Goal: Task Accomplishment & Management: Use online tool/utility

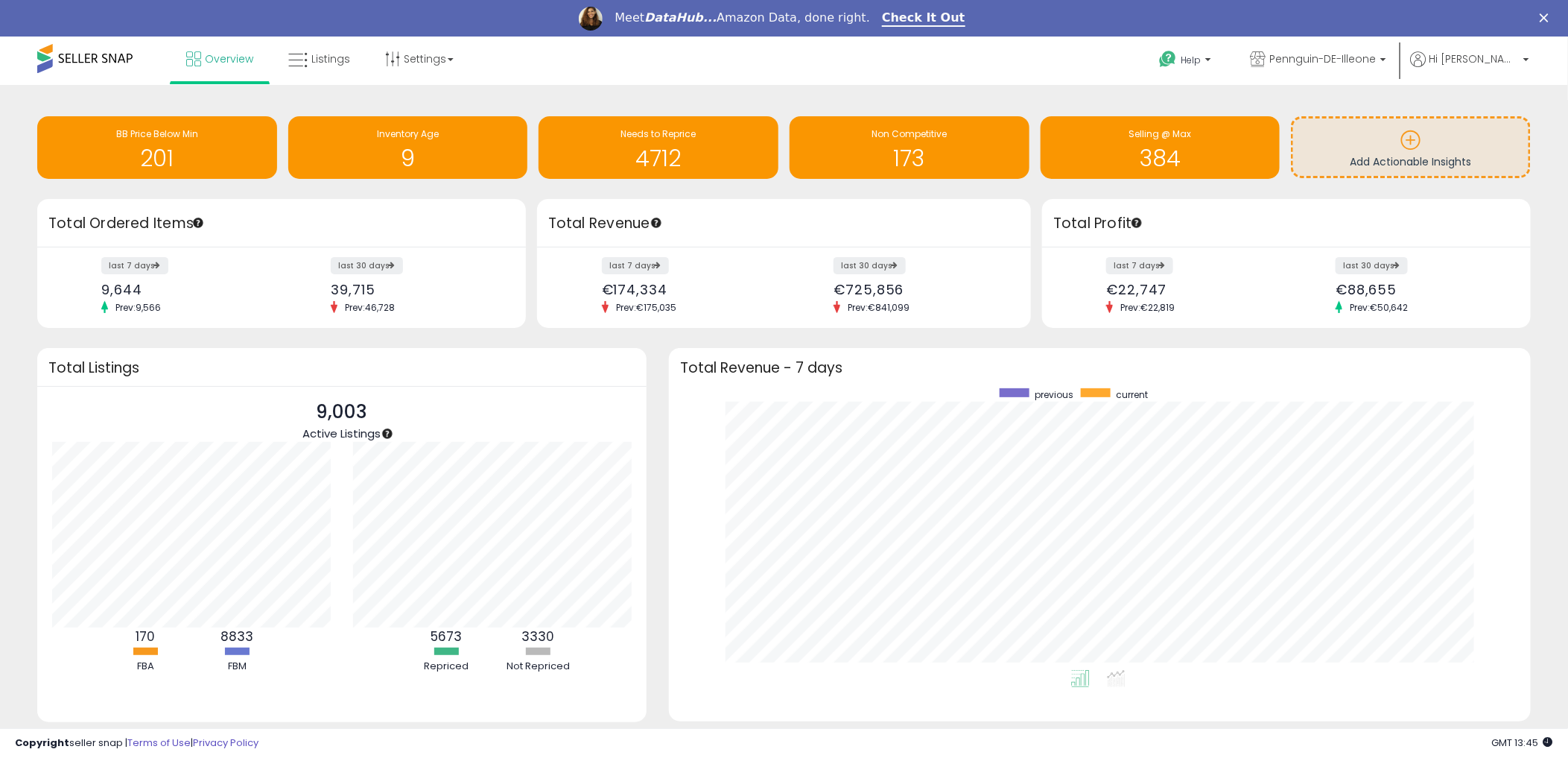
click at [603, 14] on img "Intercom messenger" at bounding box center [591, 19] width 24 height 24
drag, startPoint x: 703, startPoint y: 77, endPoint x: 684, endPoint y: 78, distance: 19.0
click at [703, 77] on div "Overview Listings Settings" at bounding box center [508, 68] width 1038 height 63
click at [325, 61] on span "Listings" at bounding box center [330, 58] width 38 height 14
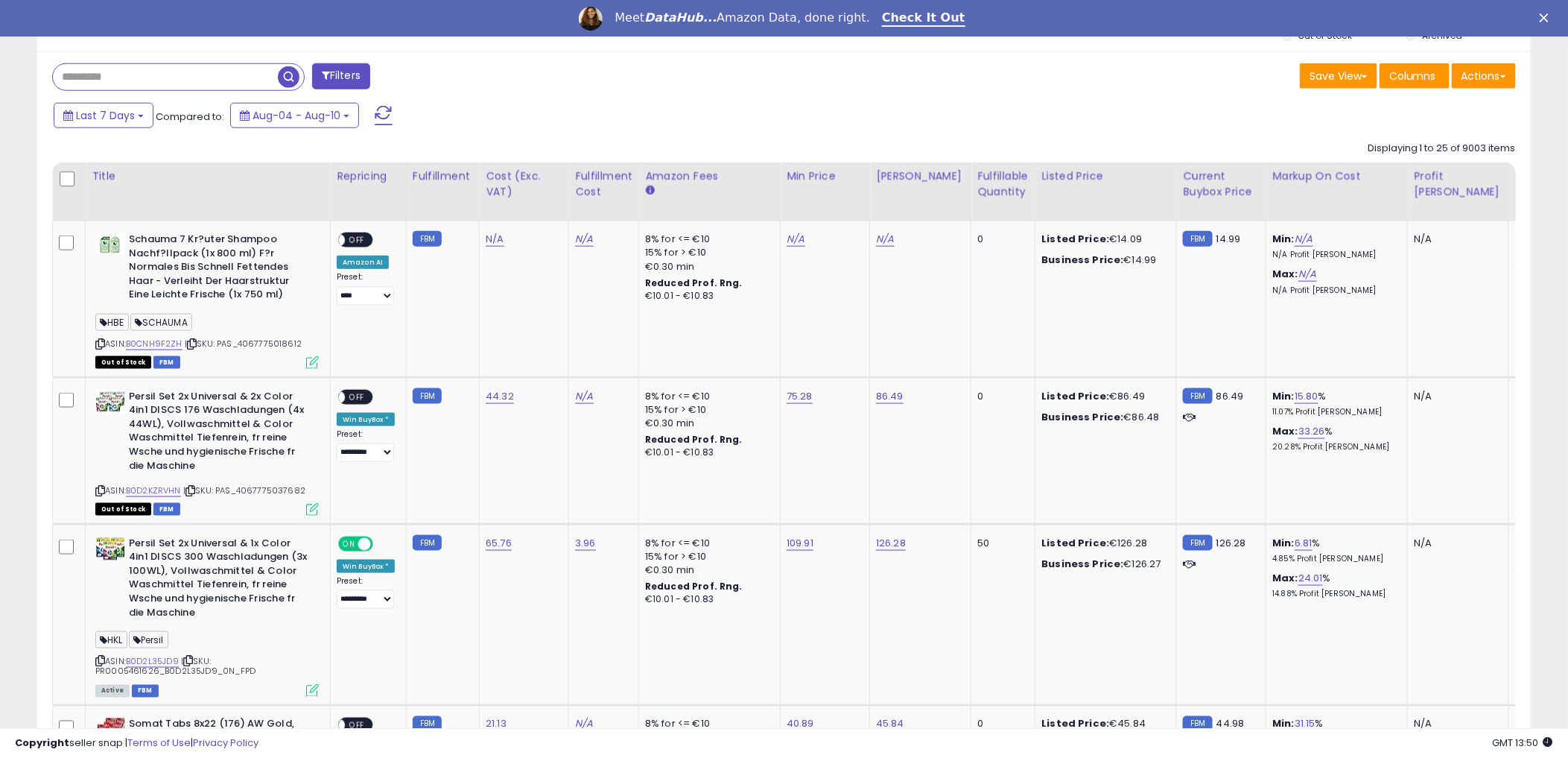
scroll to position [745, 0]
click at [191, 85] on input "text" at bounding box center [165, 78] width 225 height 26
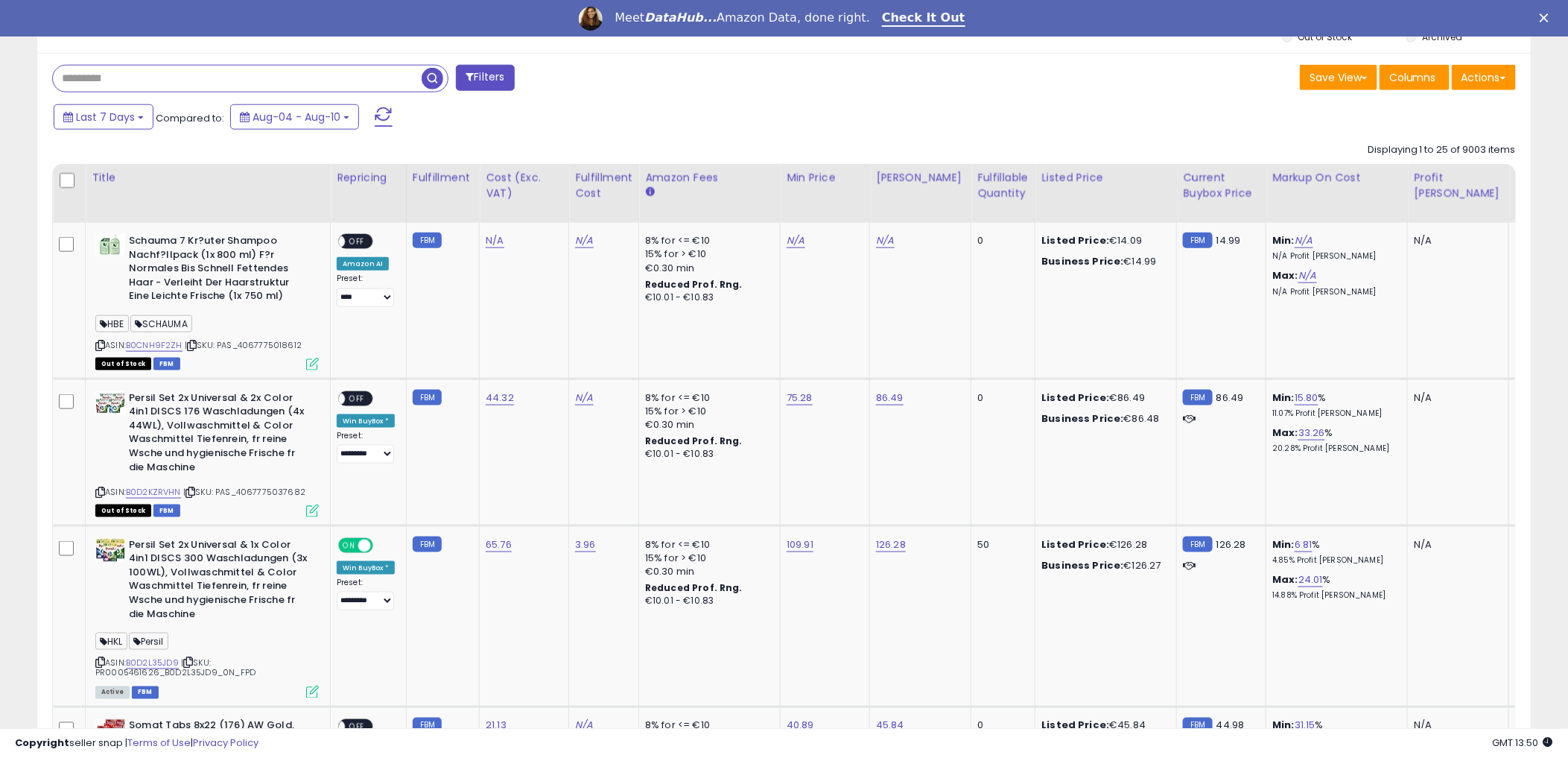
paste input "**********"
type input "**********"
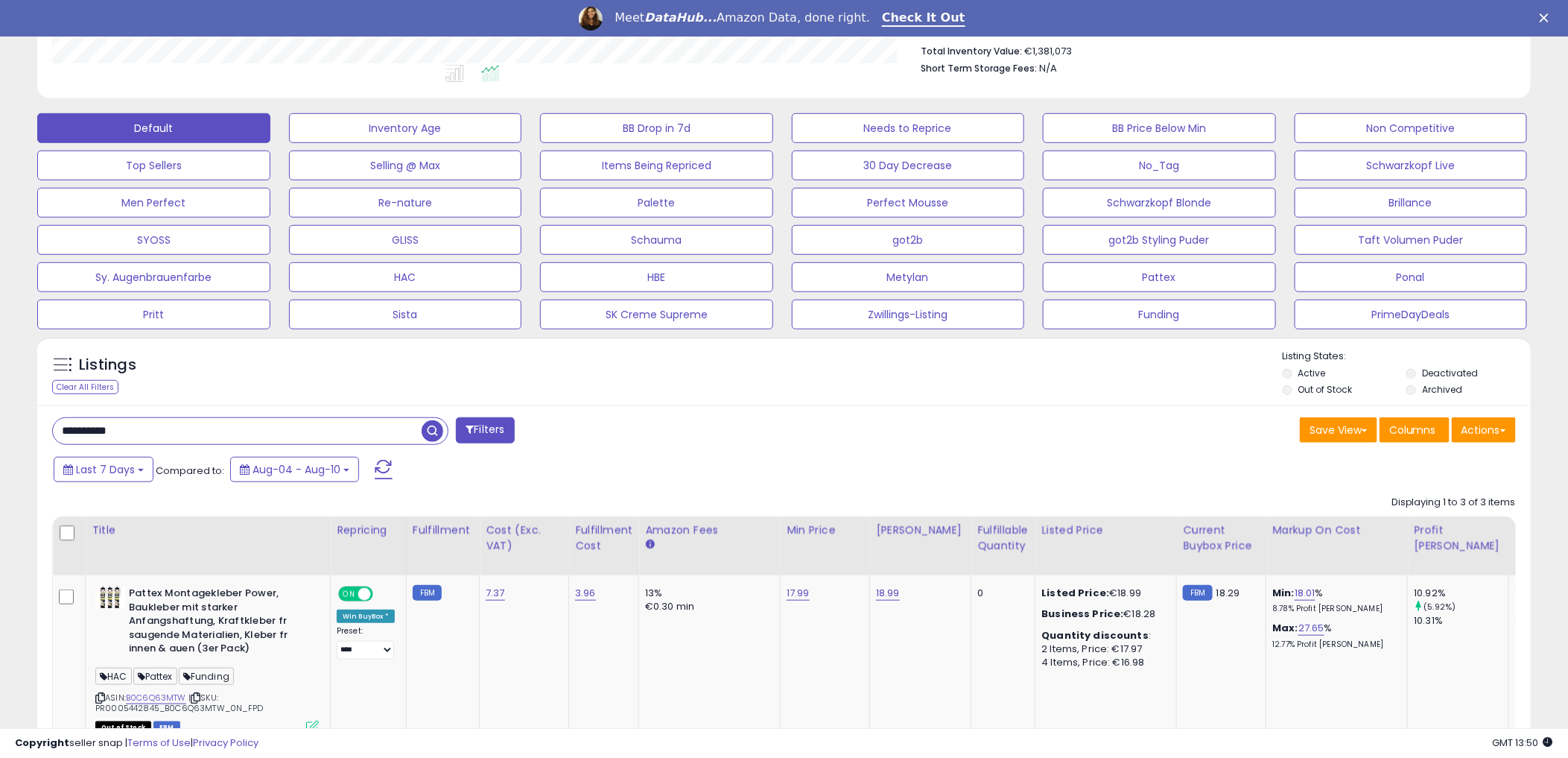
scroll to position [520, 0]
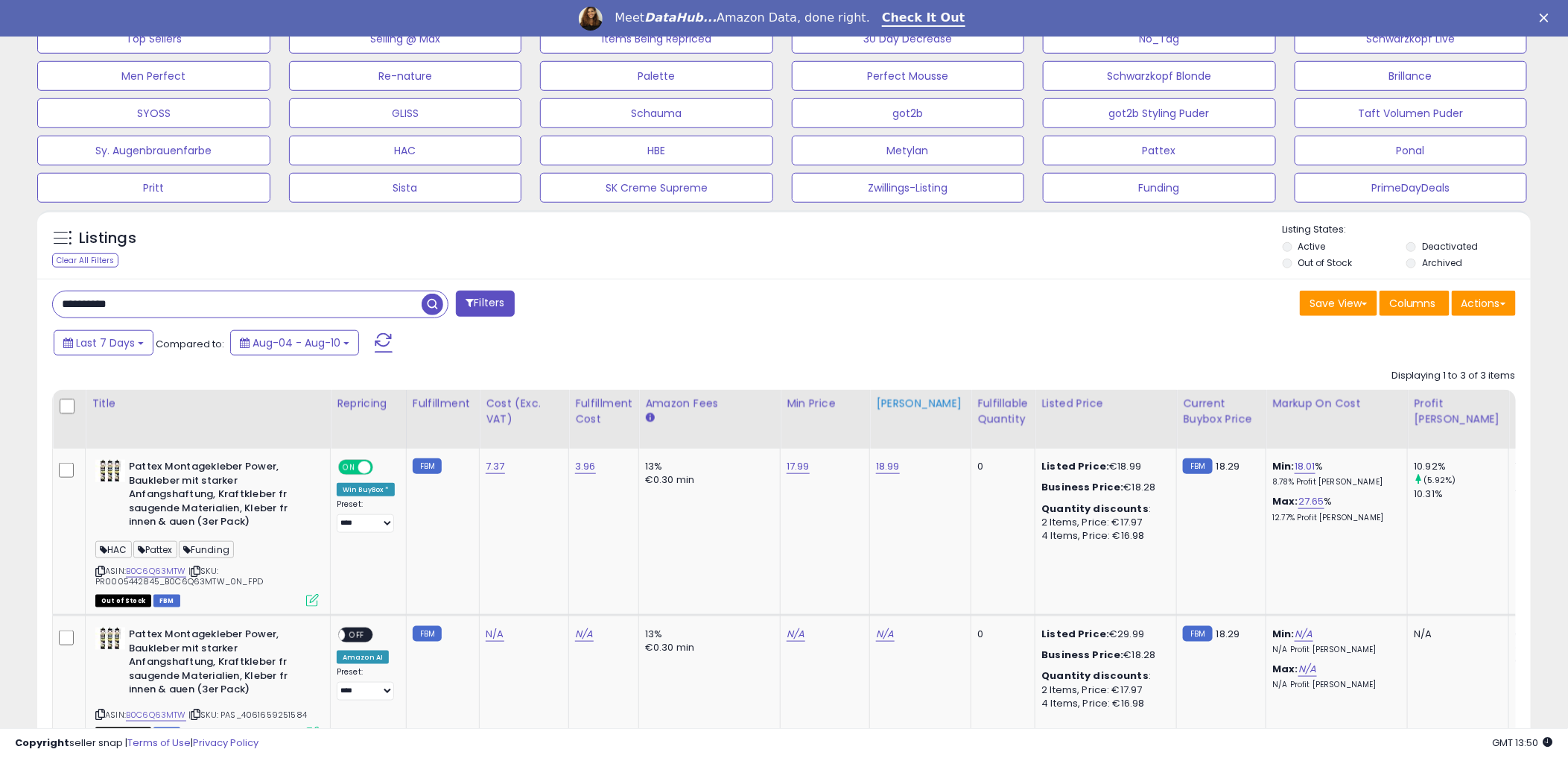
drag, startPoint x: 924, startPoint y: 339, endPoint x: 930, endPoint y: 420, distance: 81.2
click at [924, 340] on div "Last 7 Days Compared to: Aug-04 - Aug-10" at bounding box center [599, 344] width 1098 height 33
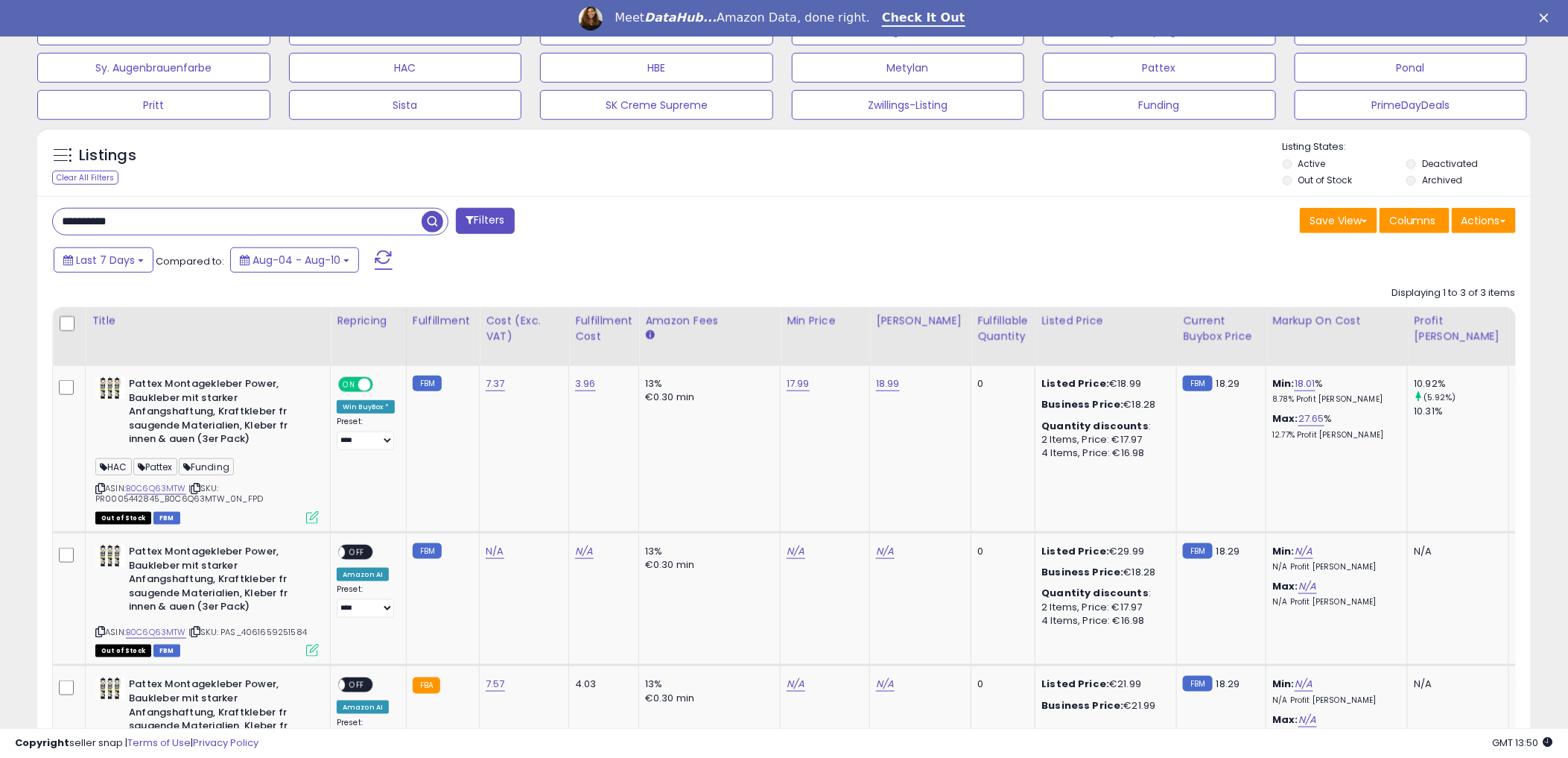
scroll to position [306, 866]
click at [1195, 278] on div "Last 7 Days Compared to: Aug-04 - Aug-10" at bounding box center [781, 261] width 1486 height 33
click at [1066, 244] on div "**********" at bounding box center [784, 544] width 1494 height 698
click at [779, 185] on div "Listings Clear All Filters Listing States:" at bounding box center [784, 164] width 1494 height 50
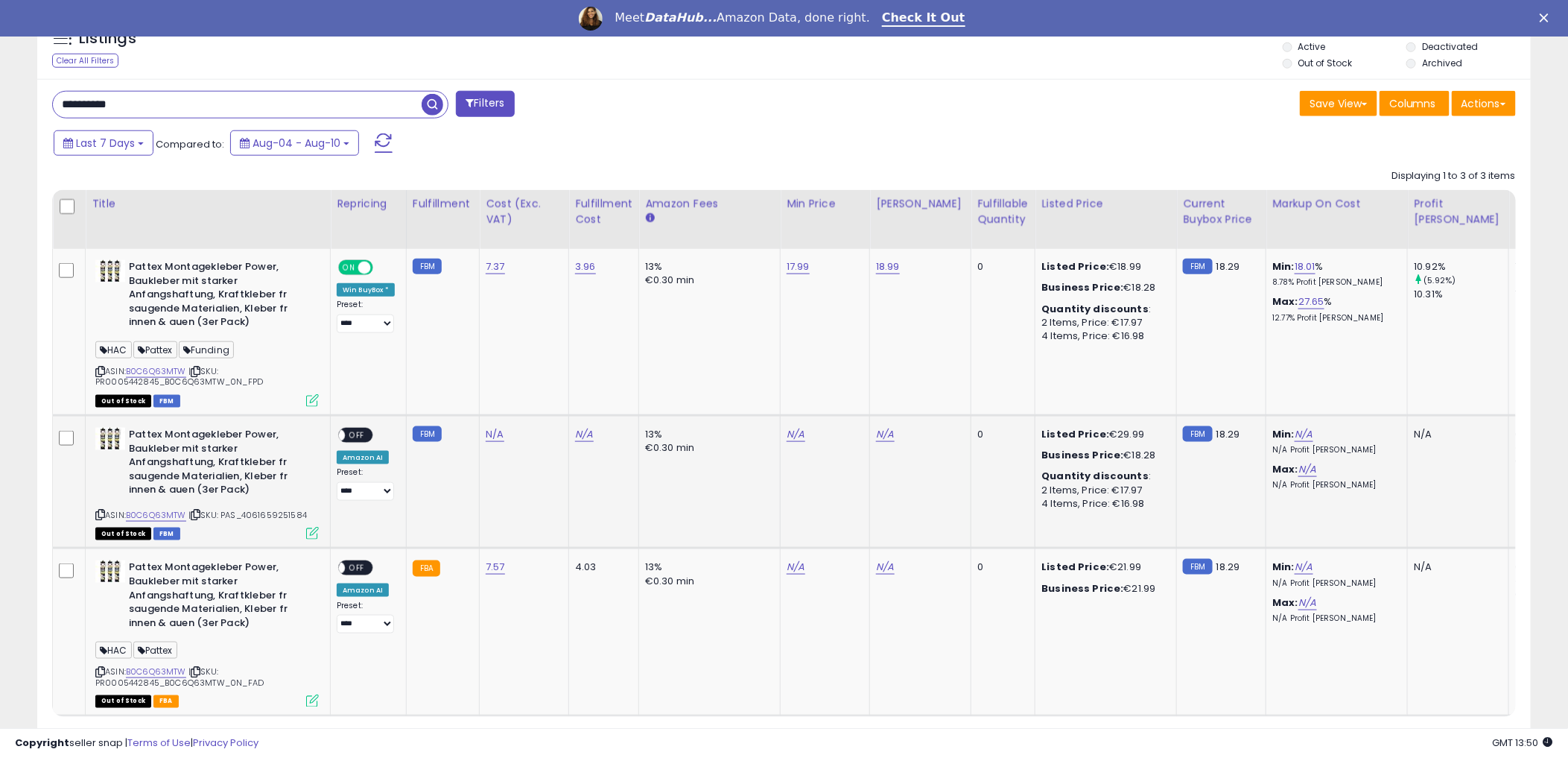
scroll to position [721, 0]
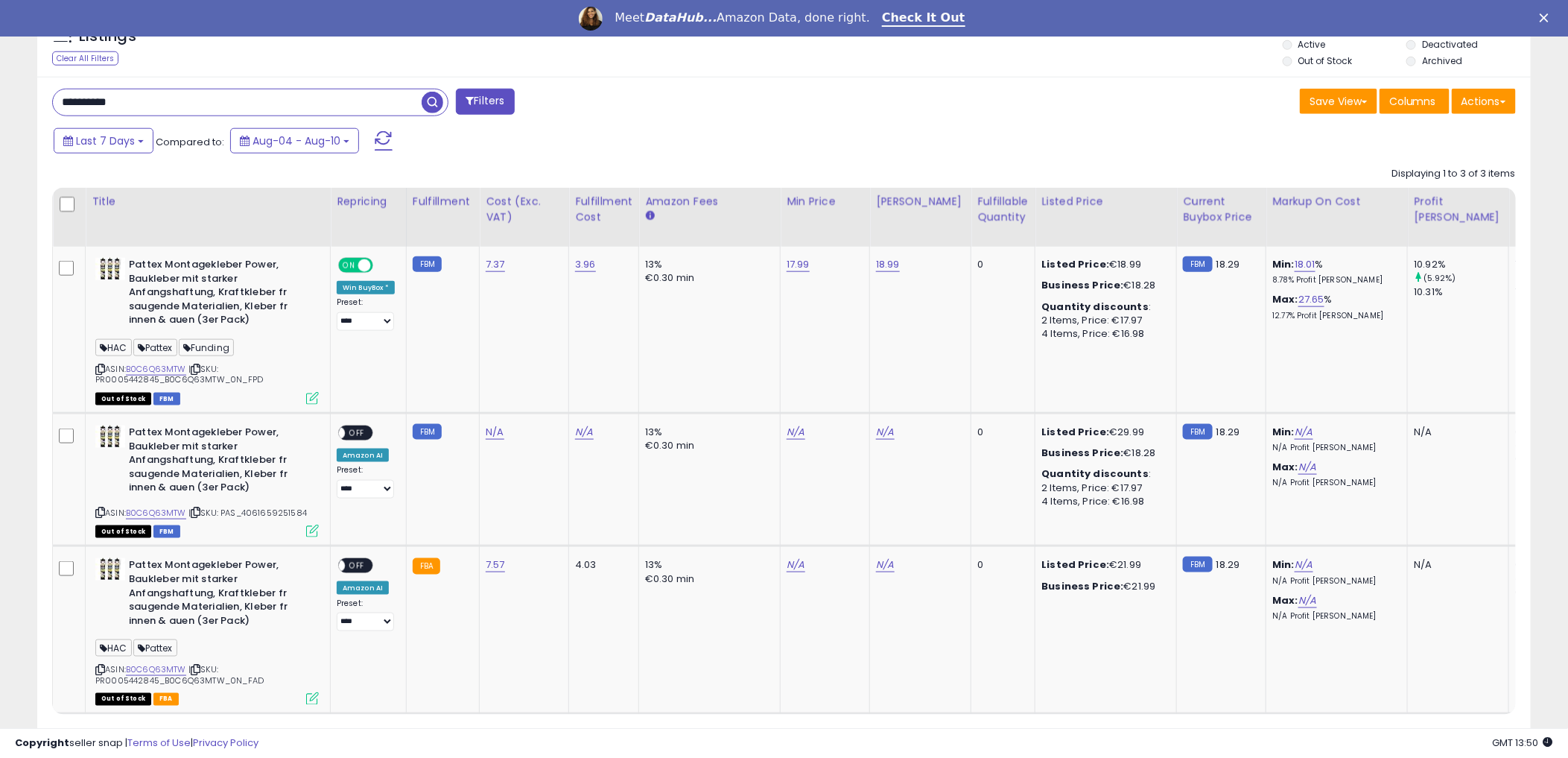
drag, startPoint x: 662, startPoint y: 151, endPoint x: 654, endPoint y: 165, distance: 16.1
click at [662, 152] on div "Last 7 Days Compared to: Aug-04 - Aug-10" at bounding box center [599, 142] width 1098 height 33
click at [784, 123] on div "**********" at bounding box center [784, 425] width 1494 height 698
click at [772, 129] on div "Last 7 Days Compared to: Aug-04 - Aug-10" at bounding box center [599, 142] width 1098 height 33
drag, startPoint x: 1094, startPoint y: 116, endPoint x: 1099, endPoint y: 133, distance: 17.7
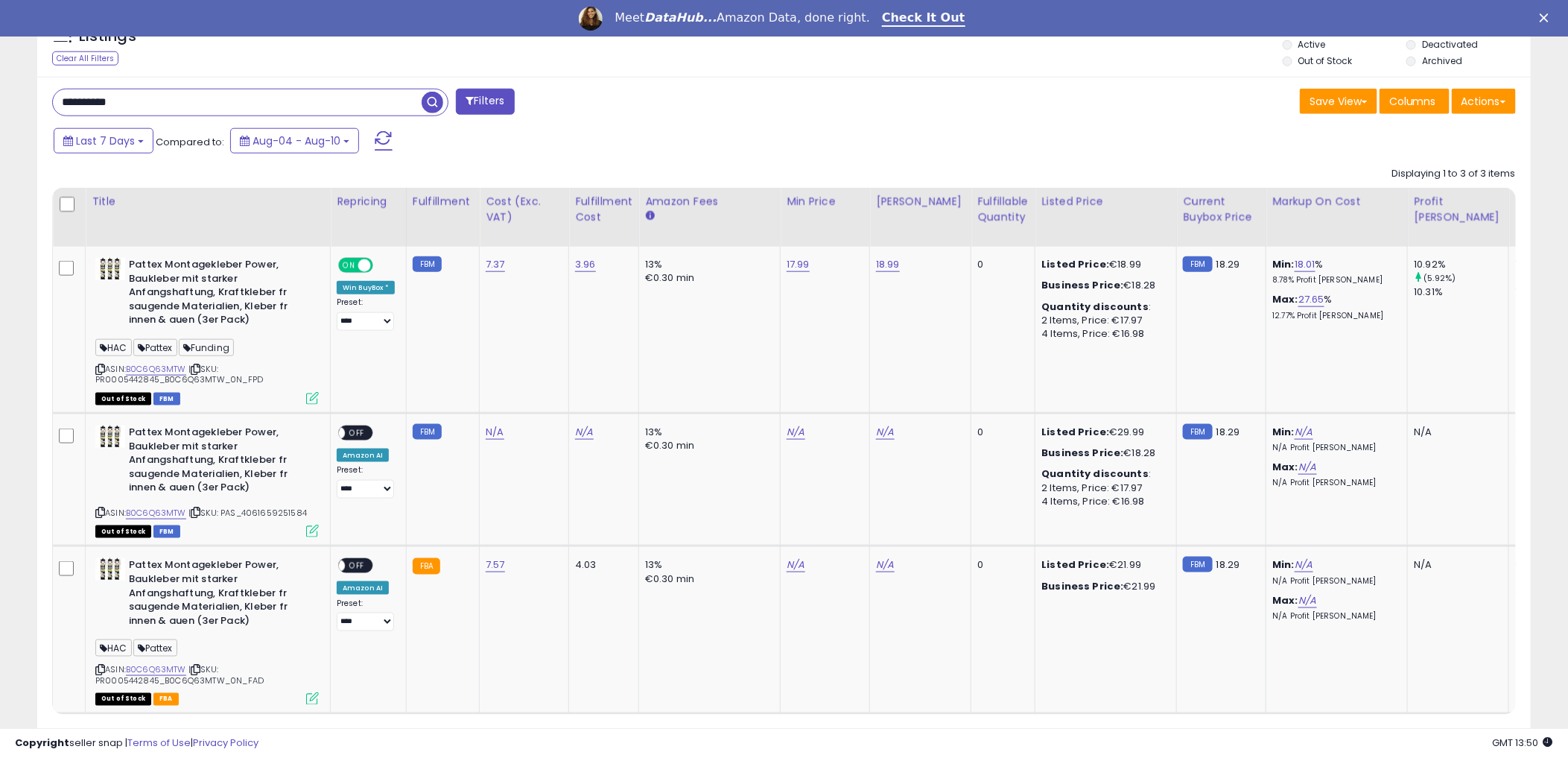
click at [1094, 116] on div "Save View Save As New View Update Current View Columns Actions Import Export Vi…" at bounding box center [1156, 103] width 744 height 29
click at [889, 146] on div "Last 7 Days Compared to: Aug-04 - Aug-10" at bounding box center [599, 142] width 1098 height 33
click at [978, 137] on div "Last 7 Days Compared to: Aug-04 - Aug-10" at bounding box center [599, 142] width 1098 height 33
drag, startPoint x: 1218, startPoint y: 116, endPoint x: 1229, endPoint y: 123, distance: 13.0
click at [1218, 116] on div "Save View Save As New View Update Current View Columns Actions Import Export Vi…" at bounding box center [1156, 103] width 744 height 29
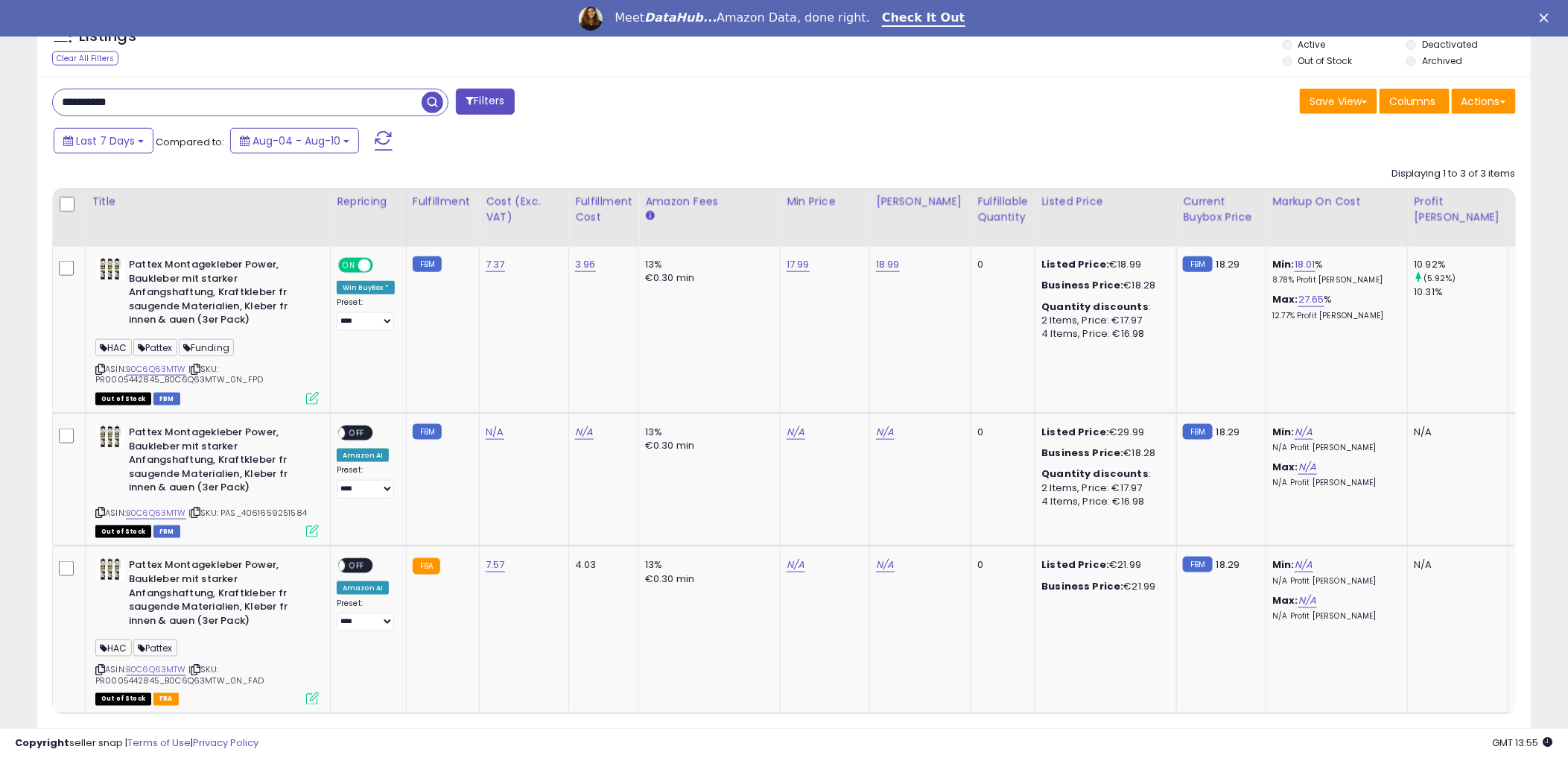
click at [847, 110] on div "Save View Save As New View Update Current View Columns Actions Import Export Vi…" at bounding box center [1156, 103] width 744 height 29
click at [790, 94] on div "**********" at bounding box center [784, 425] width 1494 height 698
click at [823, 112] on div "Save View Save As New View Update Current View Columns Actions Import Export Vi…" at bounding box center [1156, 103] width 744 height 29
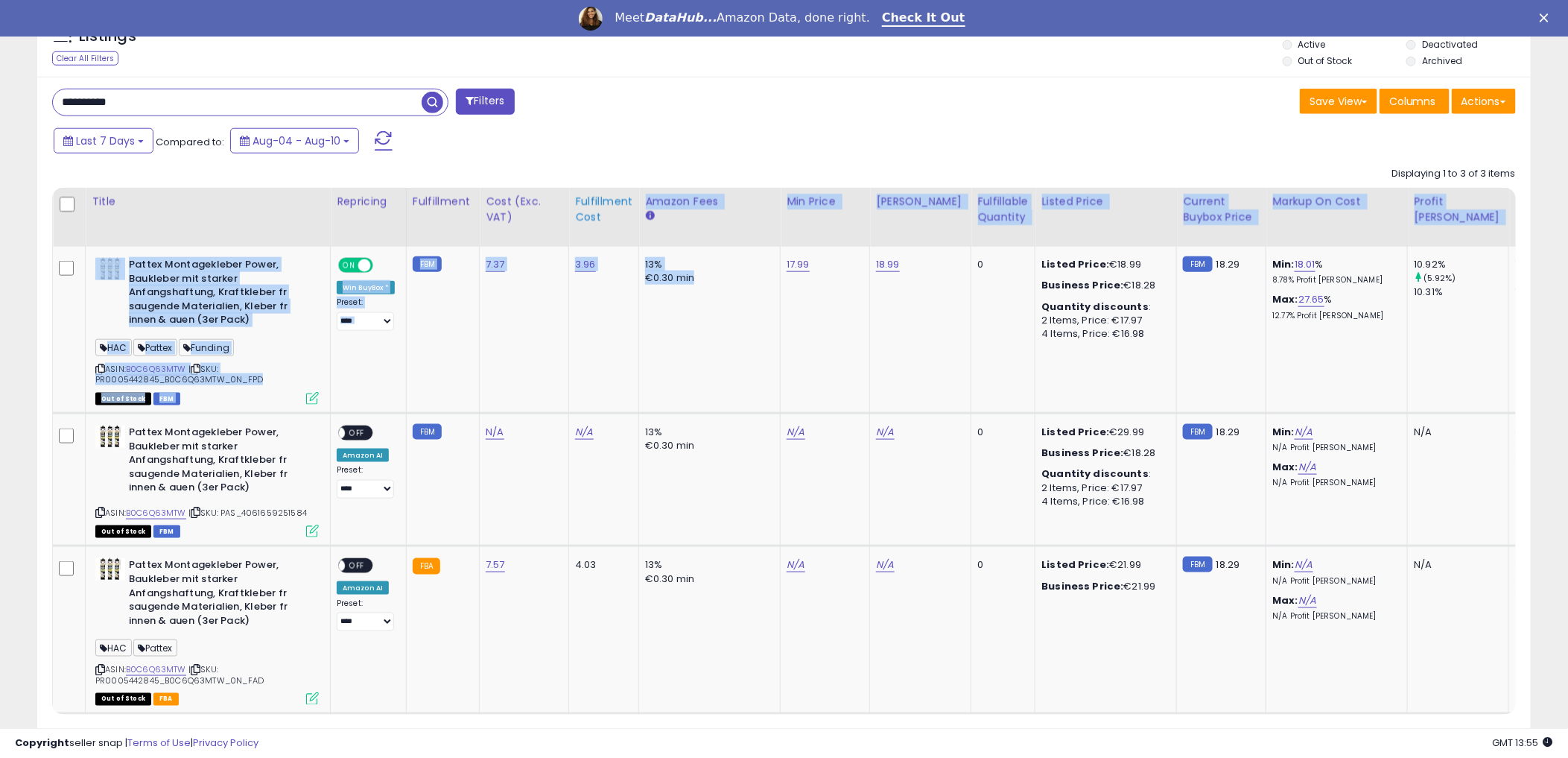
drag, startPoint x: 693, startPoint y: 278, endPoint x: 632, endPoint y: 220, distance: 84.2
click at [632, 220] on table "Title Repricing" at bounding box center [1067, 451] width 2030 height 526
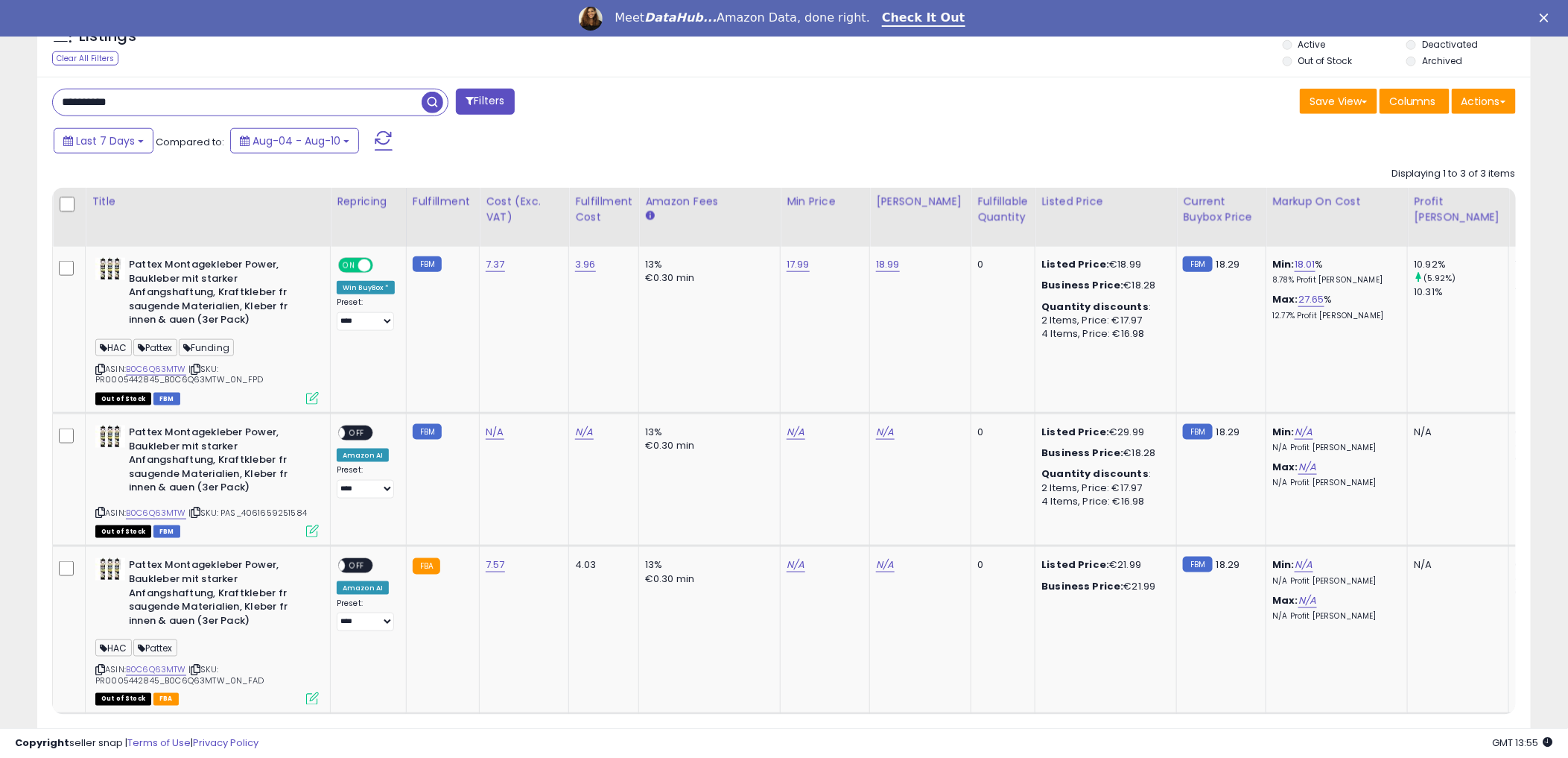
drag, startPoint x: 632, startPoint y: 220, endPoint x: 762, endPoint y: 69, distance: 199.3
click at [762, 69] on div "Listings Clear All Filters Listing States:" at bounding box center [784, 45] width 1494 height 50
click at [795, 22] on div "Meet DataHub... Amazon Data, done right." at bounding box center [743, 17] width 256 height 14
click at [786, 68] on div "Listings Clear All Filters Listing States:" at bounding box center [784, 45] width 1494 height 50
click at [698, 145] on div "Last 7 Days Compared to: Aug-04 - Aug-10" at bounding box center [599, 142] width 1098 height 33
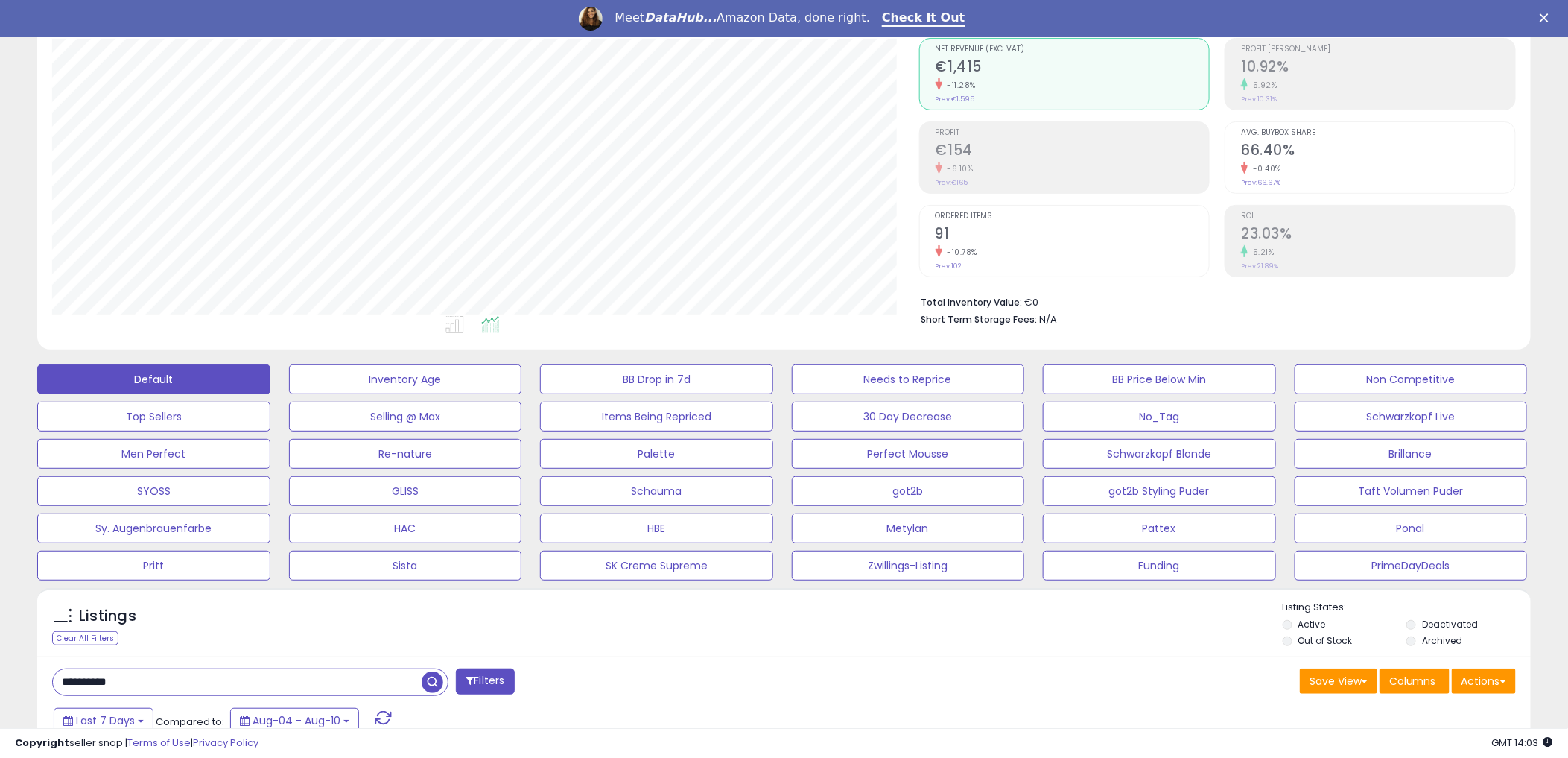
scroll to position [0, 0]
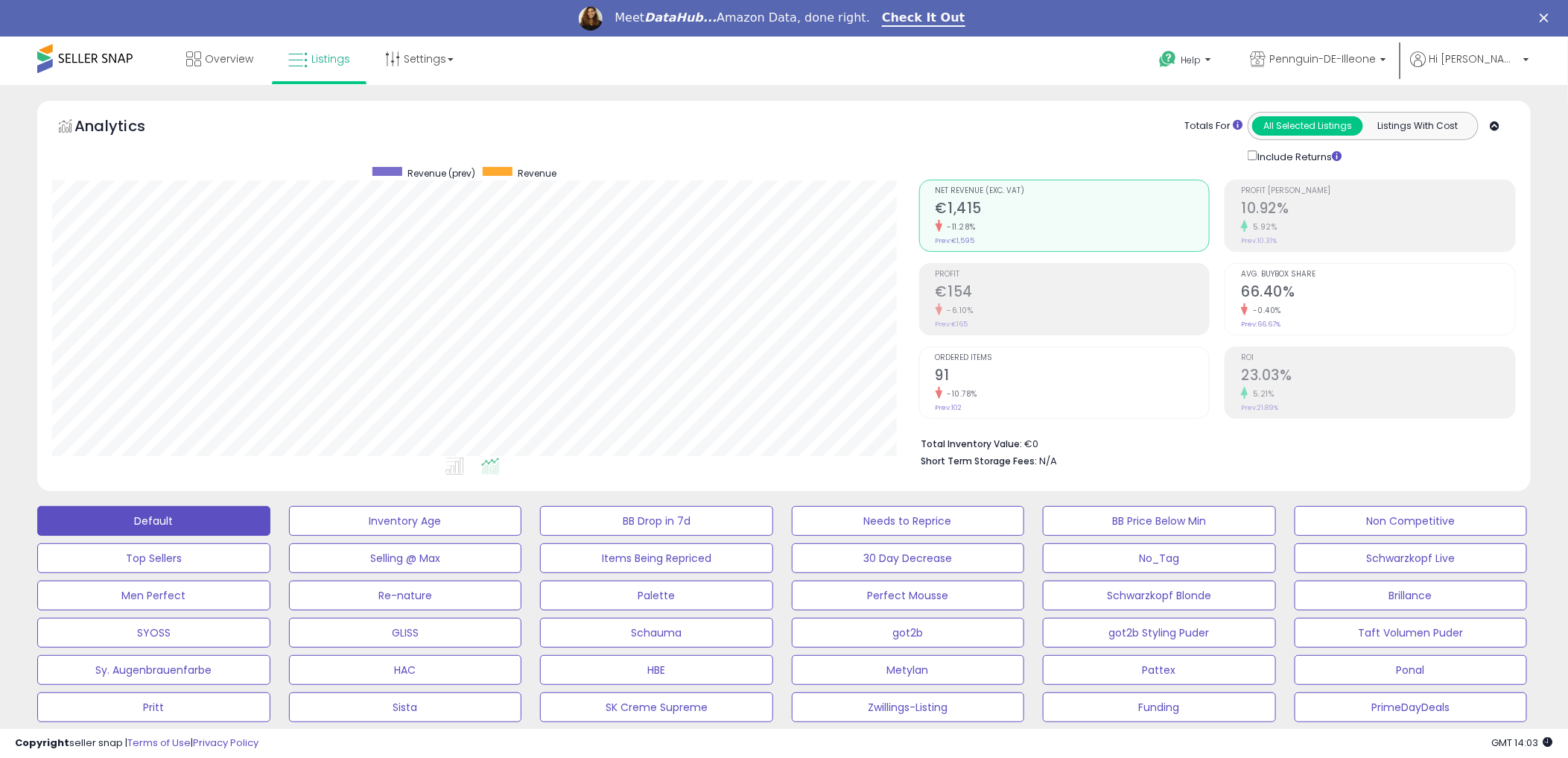
click at [1119, 110] on div "Analytics Totals For All Selected Listings Listings With Cost Include Returns" at bounding box center [784, 295] width 1494 height 391
click at [895, 104] on div "Analytics Totals For All Selected Listings Listings With Cost Include Returns" at bounding box center [784, 295] width 1494 height 391
